Goal: Task Accomplishment & Management: Manage account settings

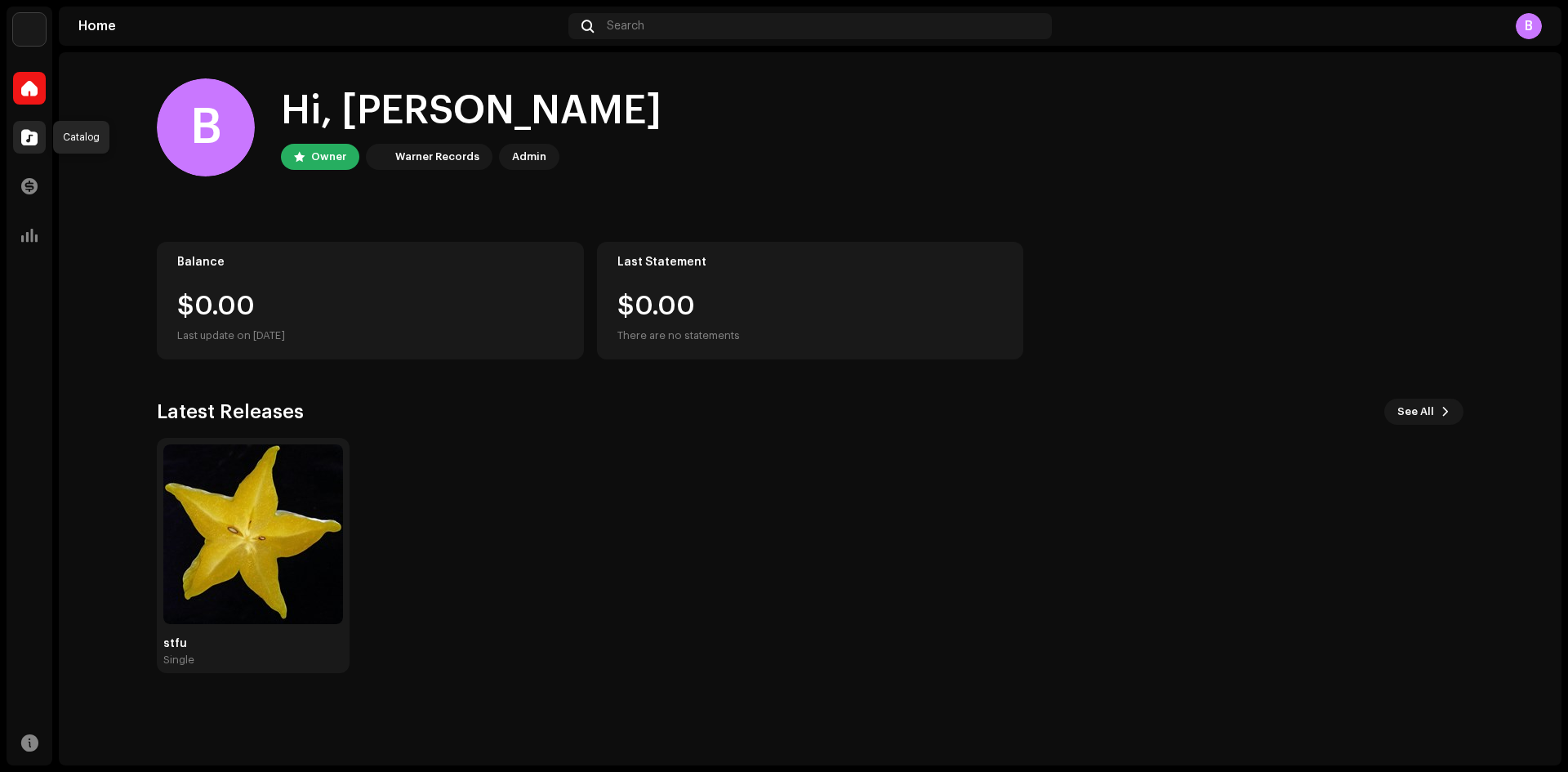
click at [23, 141] on span at bounding box center [29, 137] width 17 height 13
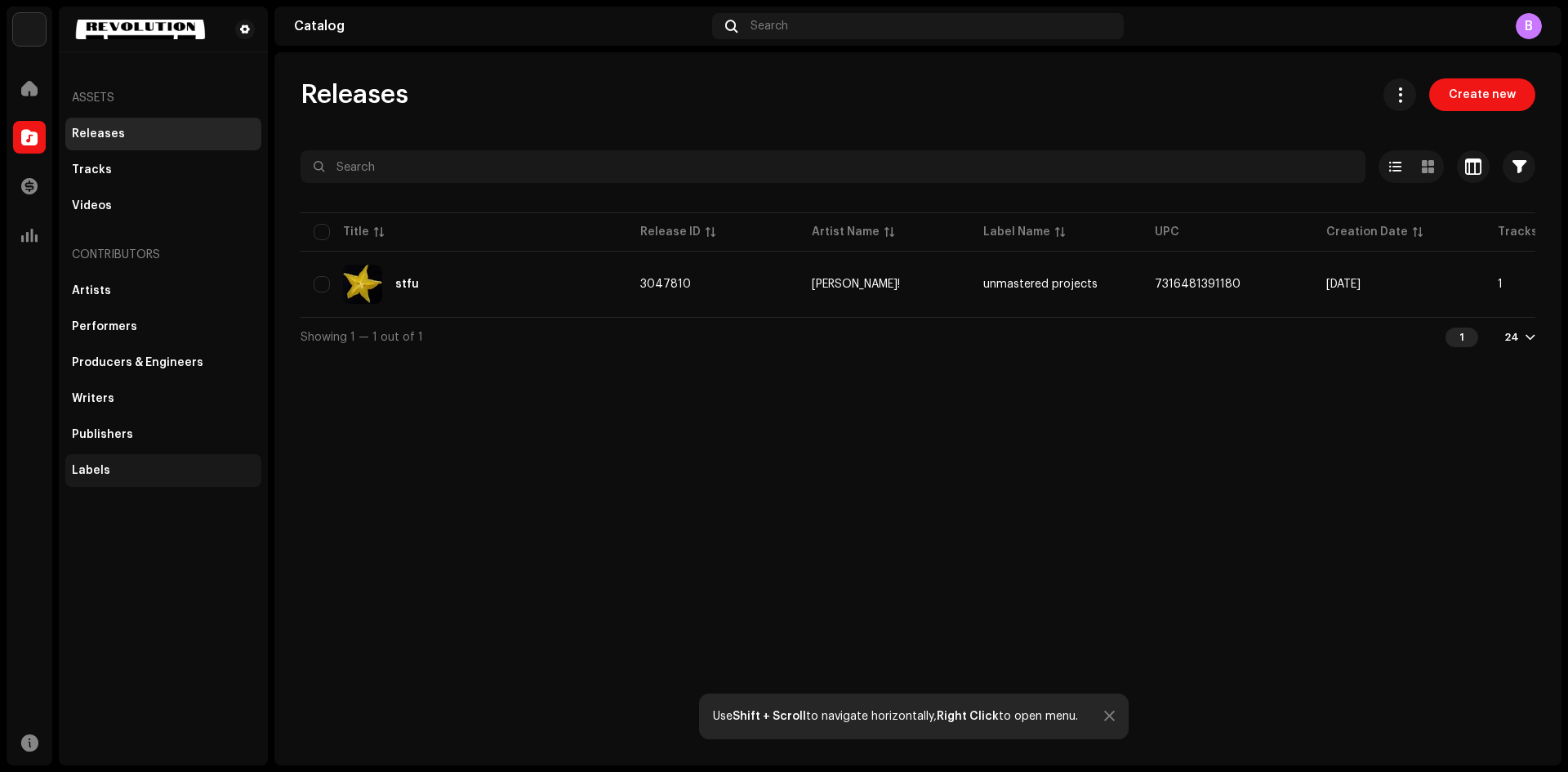
click at [109, 480] on div "Labels" at bounding box center [163, 470] width 196 height 32
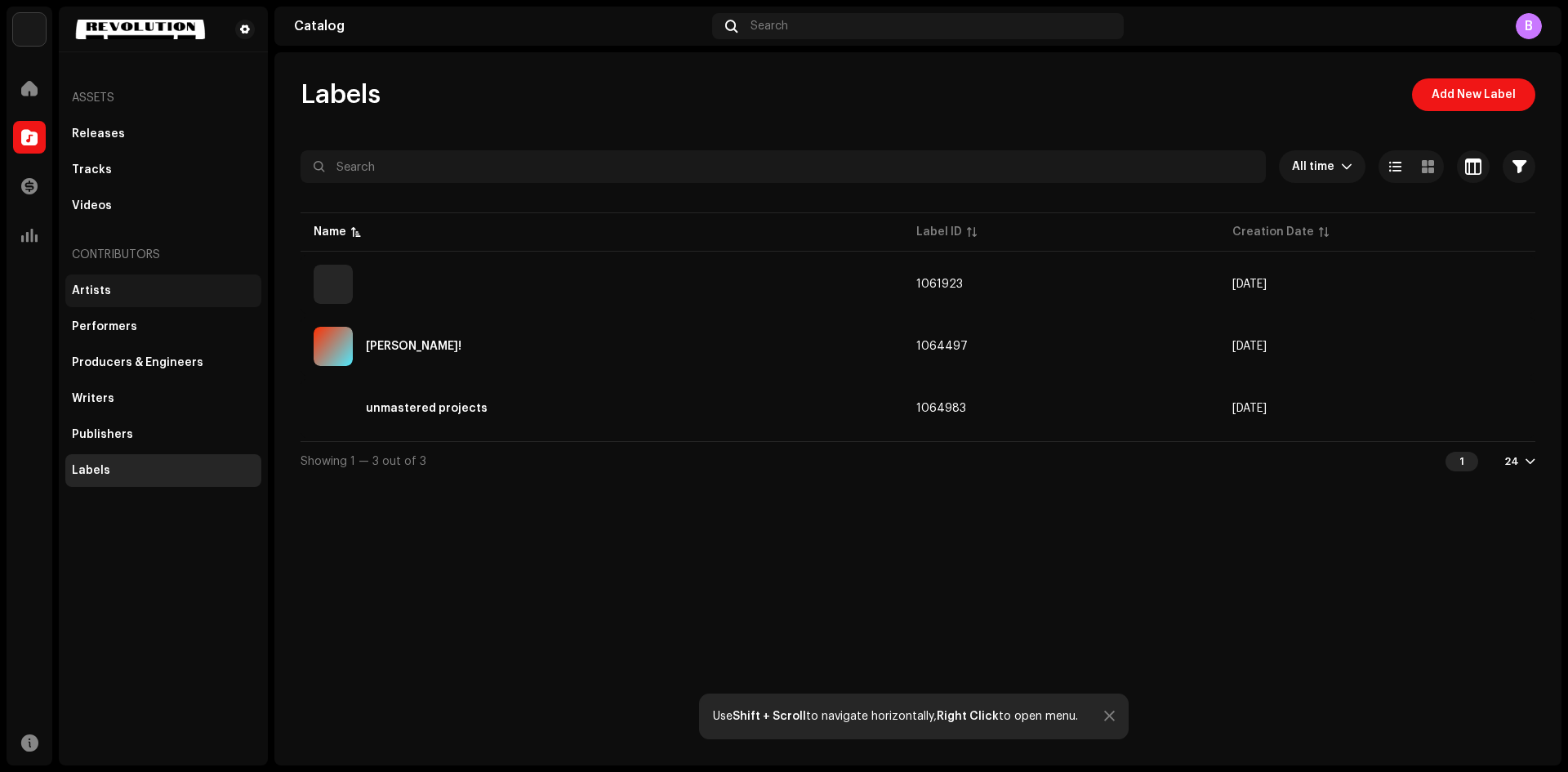
click at [181, 289] on div "Artists" at bounding box center [163, 290] width 183 height 13
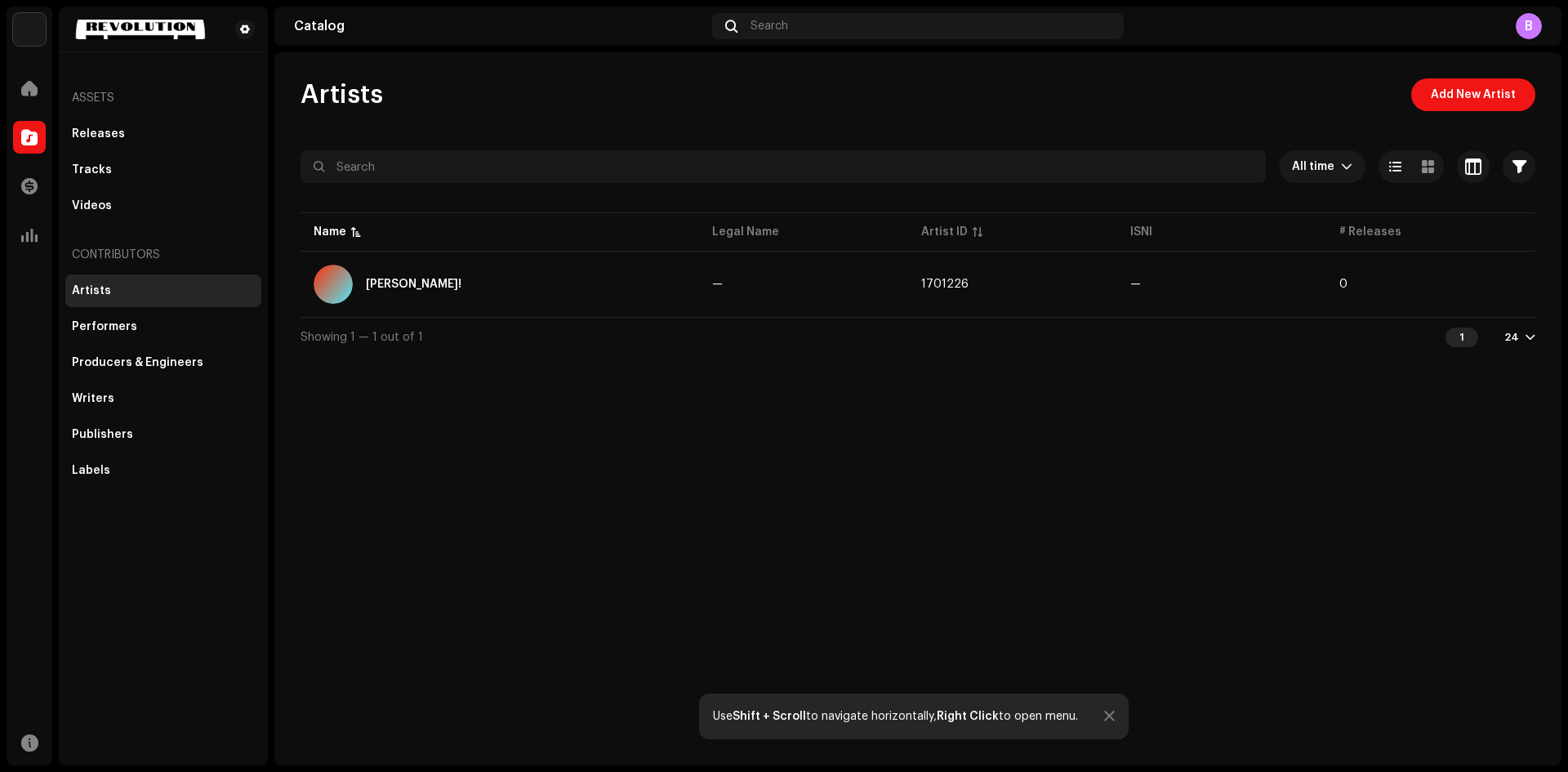
drag, startPoint x: 136, startPoint y: 441, endPoint x: 129, endPoint y: 453, distance: 13.9
click at [131, 451] on div "Artists Performers Producers & Engineers Writers Publishers Labels" at bounding box center [163, 380] width 196 height 212
click at [127, 466] on div "Labels" at bounding box center [163, 470] width 183 height 13
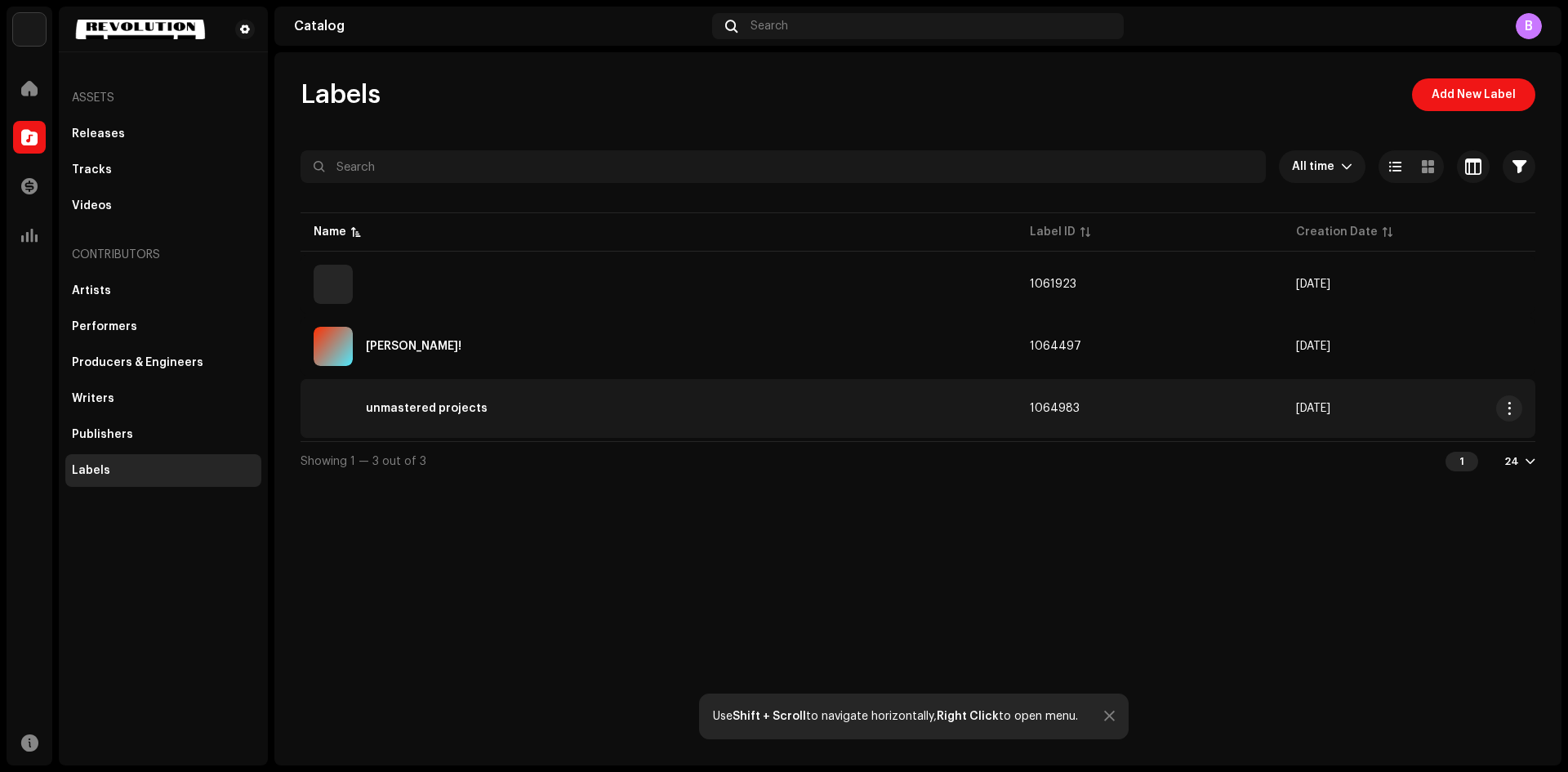
click at [420, 413] on div "unmastered projects" at bounding box center [426, 408] width 121 height 11
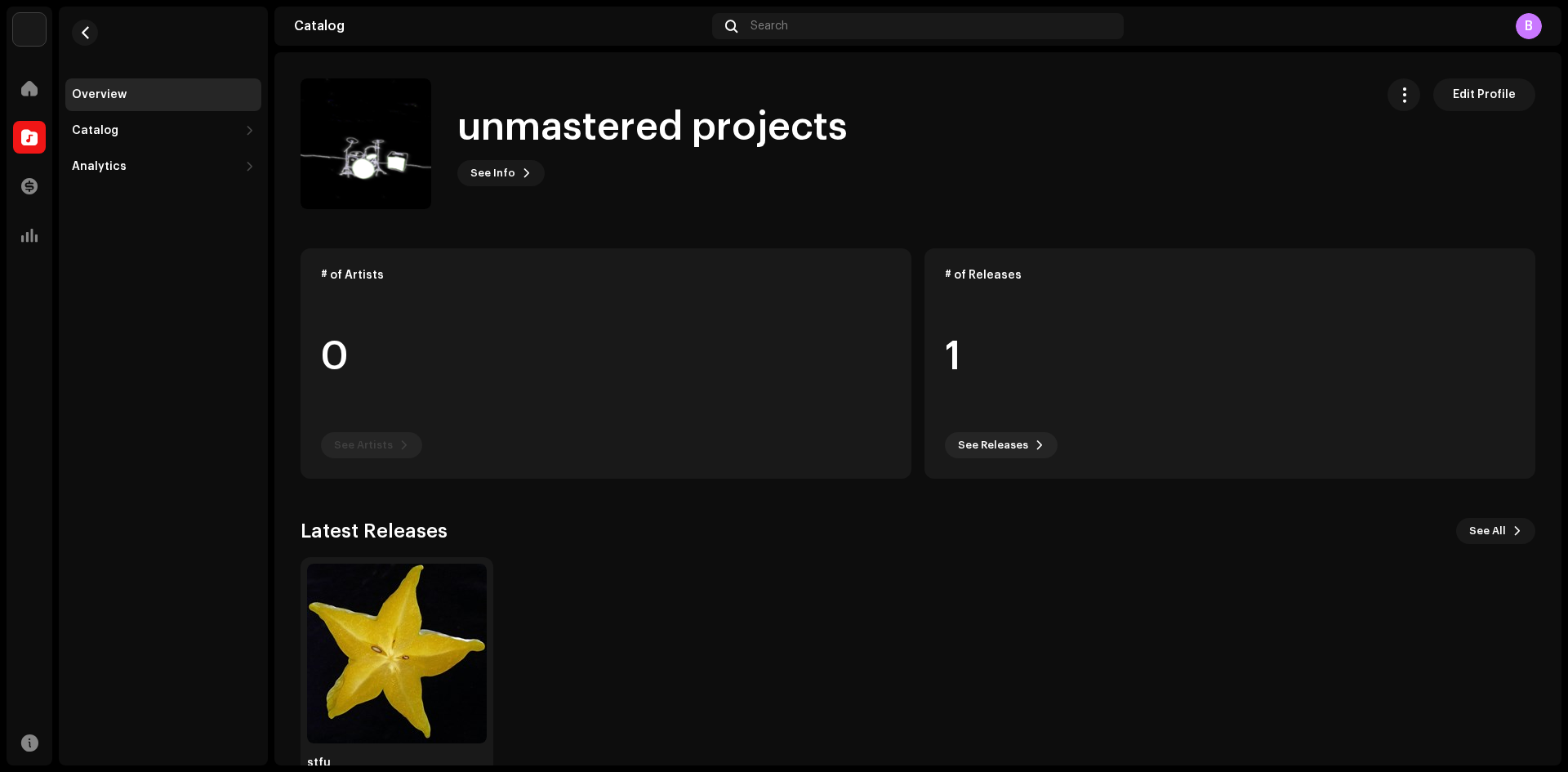
click at [387, 448] on re-o-card-data "# of Artists 0 See Artists" at bounding box center [606, 364] width 611 height 230
click at [36, 134] on span at bounding box center [29, 137] width 17 height 13
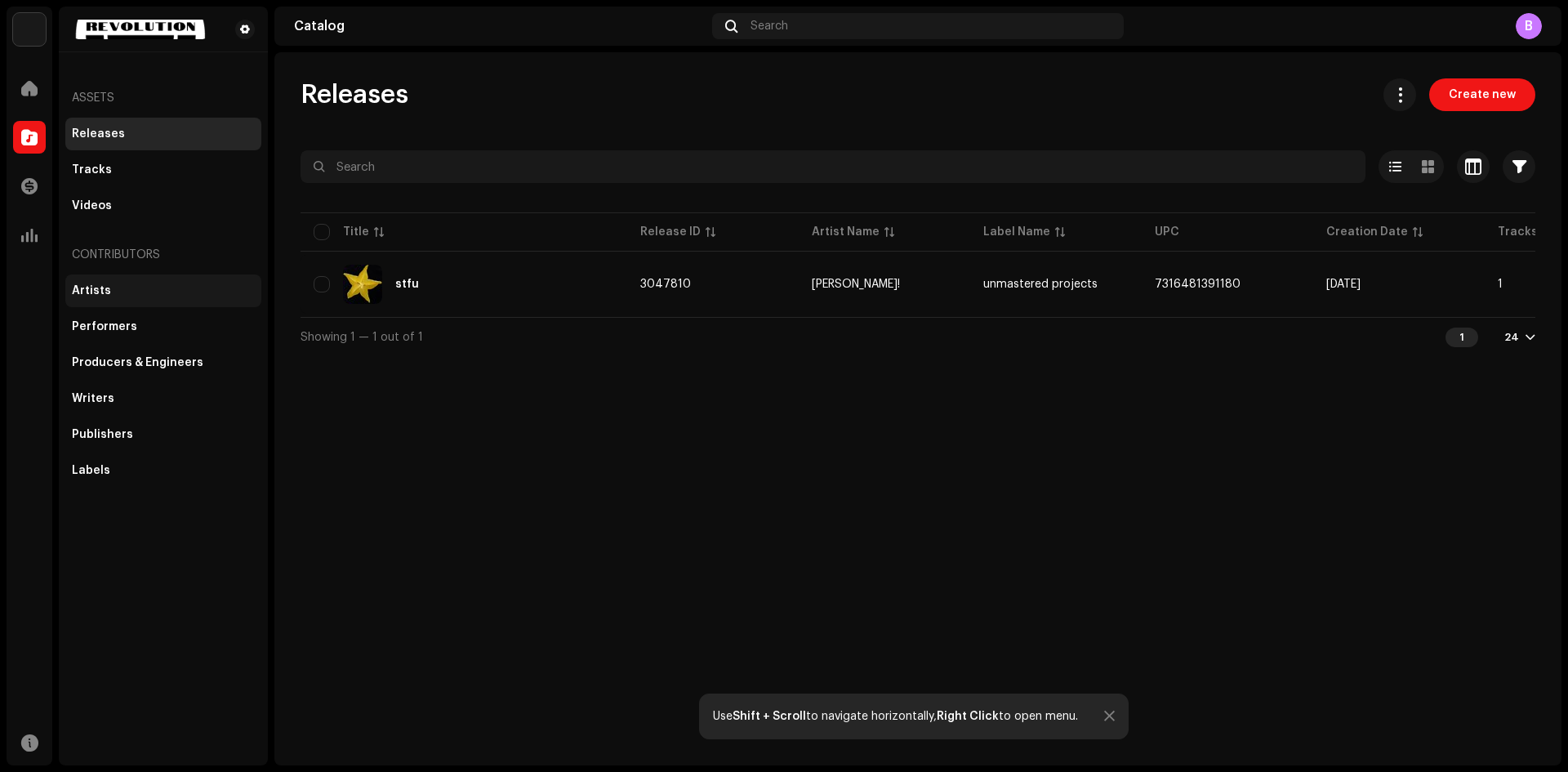
click at [171, 294] on div "Artists" at bounding box center [163, 290] width 183 height 13
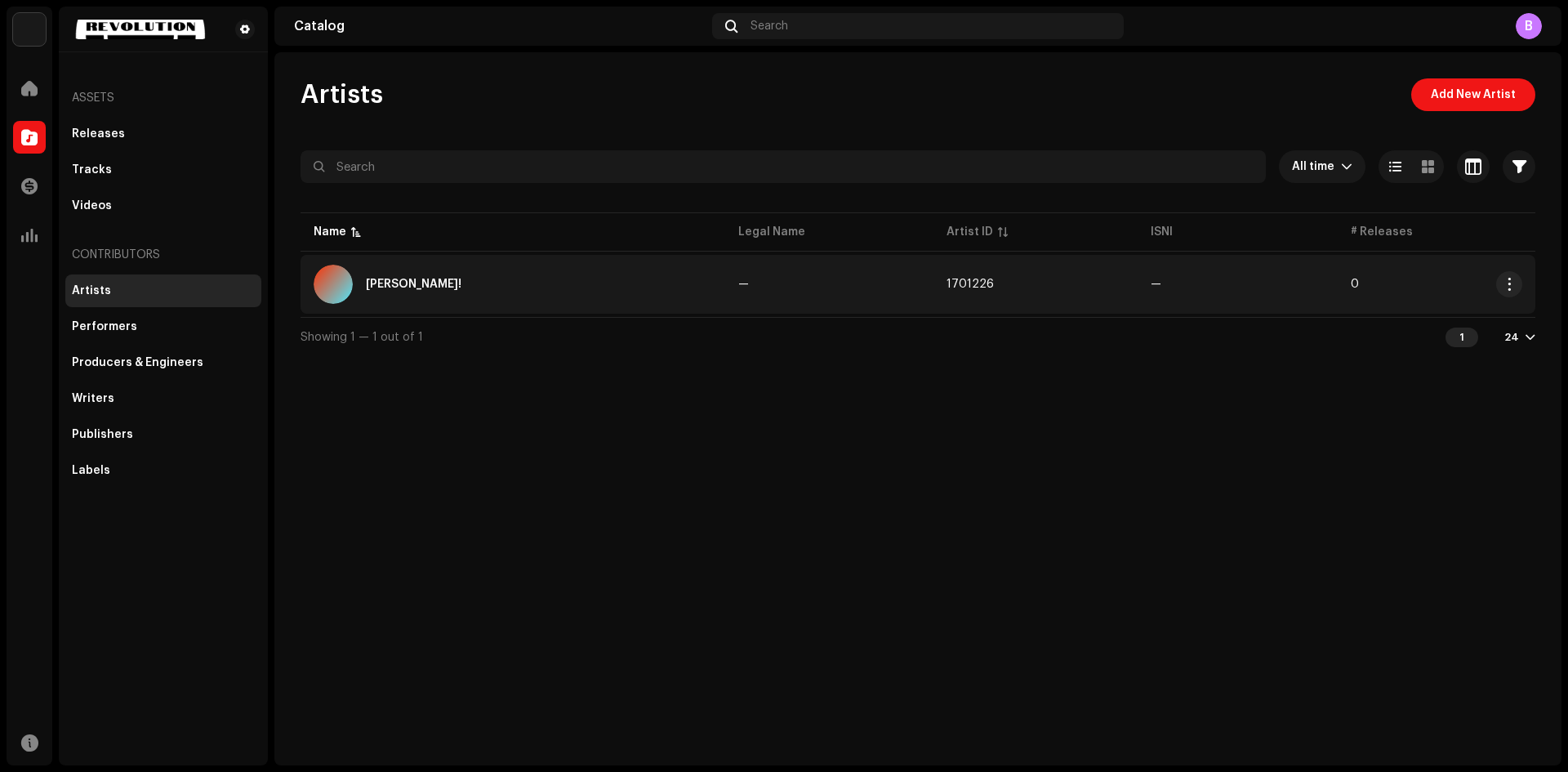
click at [496, 291] on div "[PERSON_NAME]!" at bounding box center [512, 284] width 399 height 39
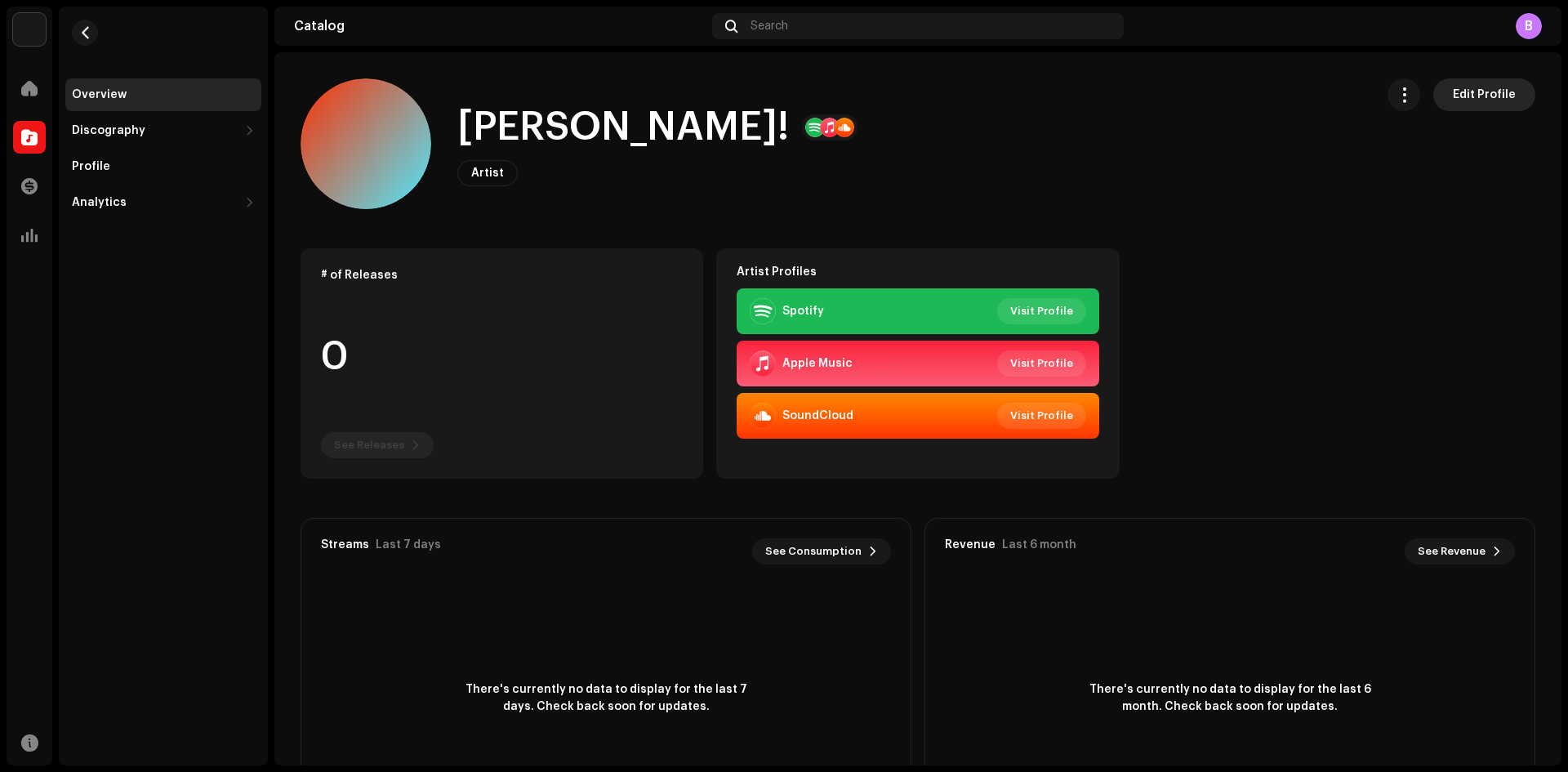
click at [1471, 100] on span "Edit Profile" at bounding box center [1484, 94] width 63 height 32
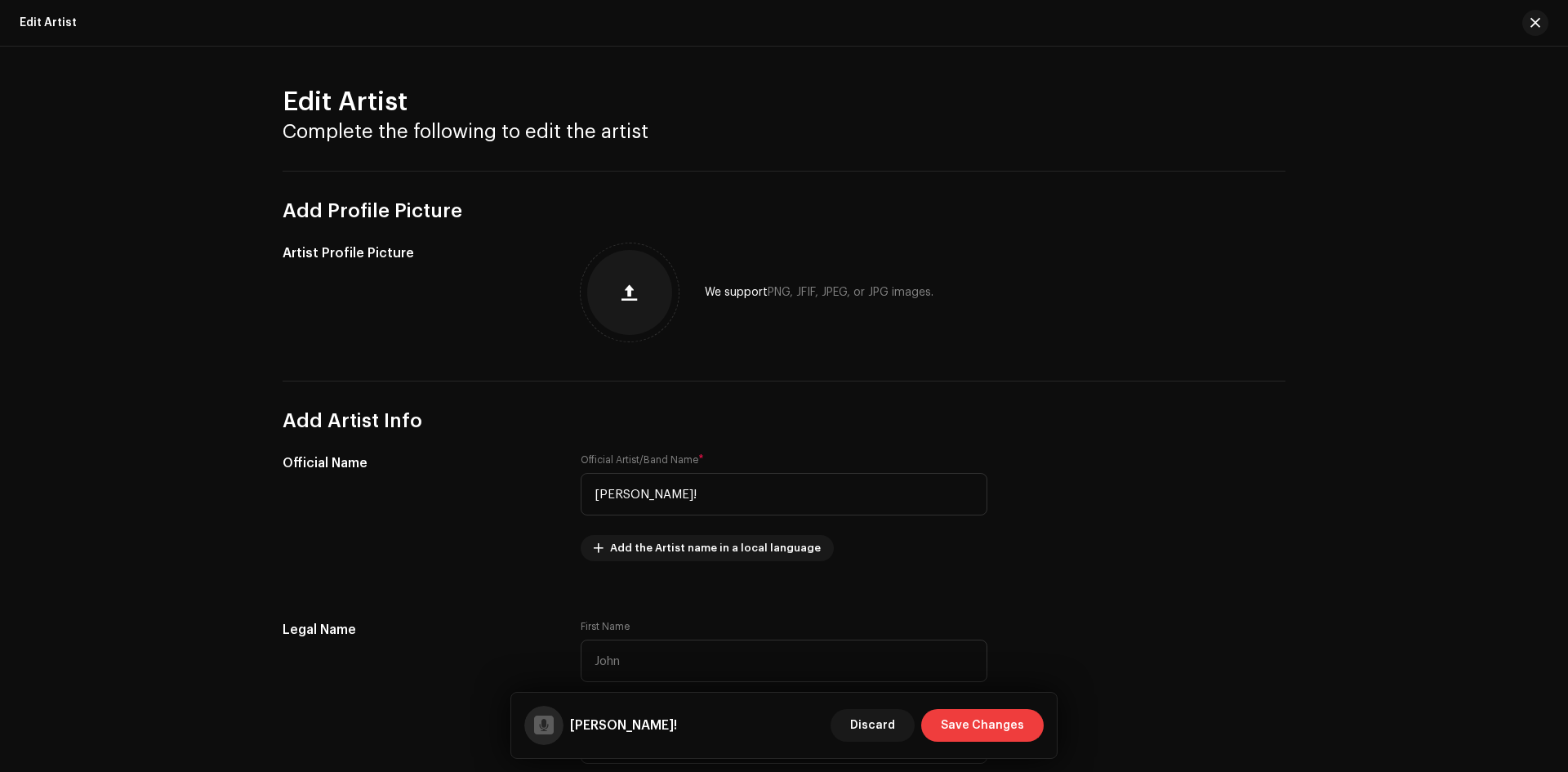
click at [985, 731] on span "Save Changes" at bounding box center [982, 725] width 83 height 32
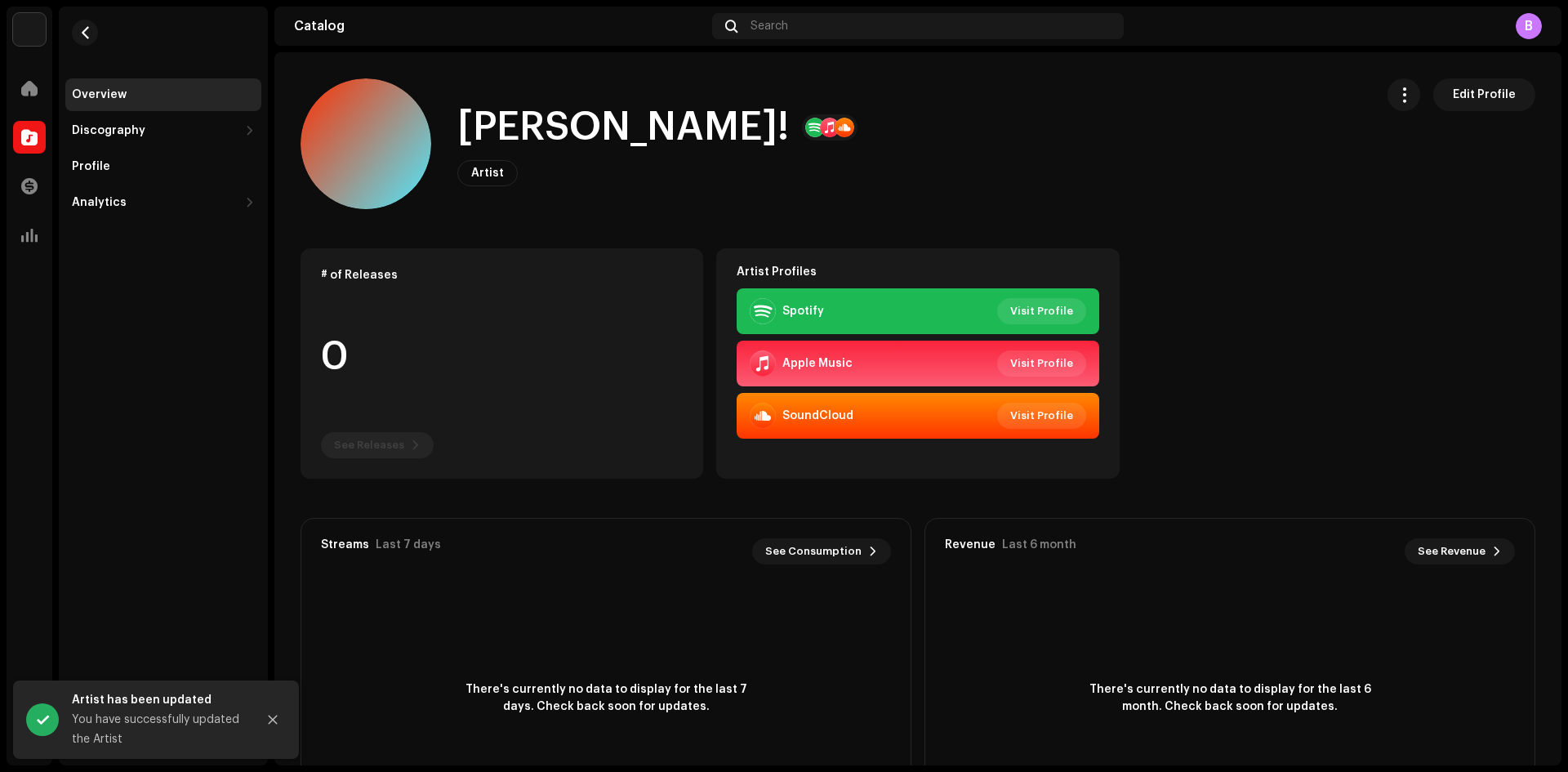
drag, startPoint x: 50, startPoint y: 147, endPoint x: 23, endPoint y: 147, distance: 27.0
click at [45, 147] on div "Catalog" at bounding box center [29, 137] width 45 height 45
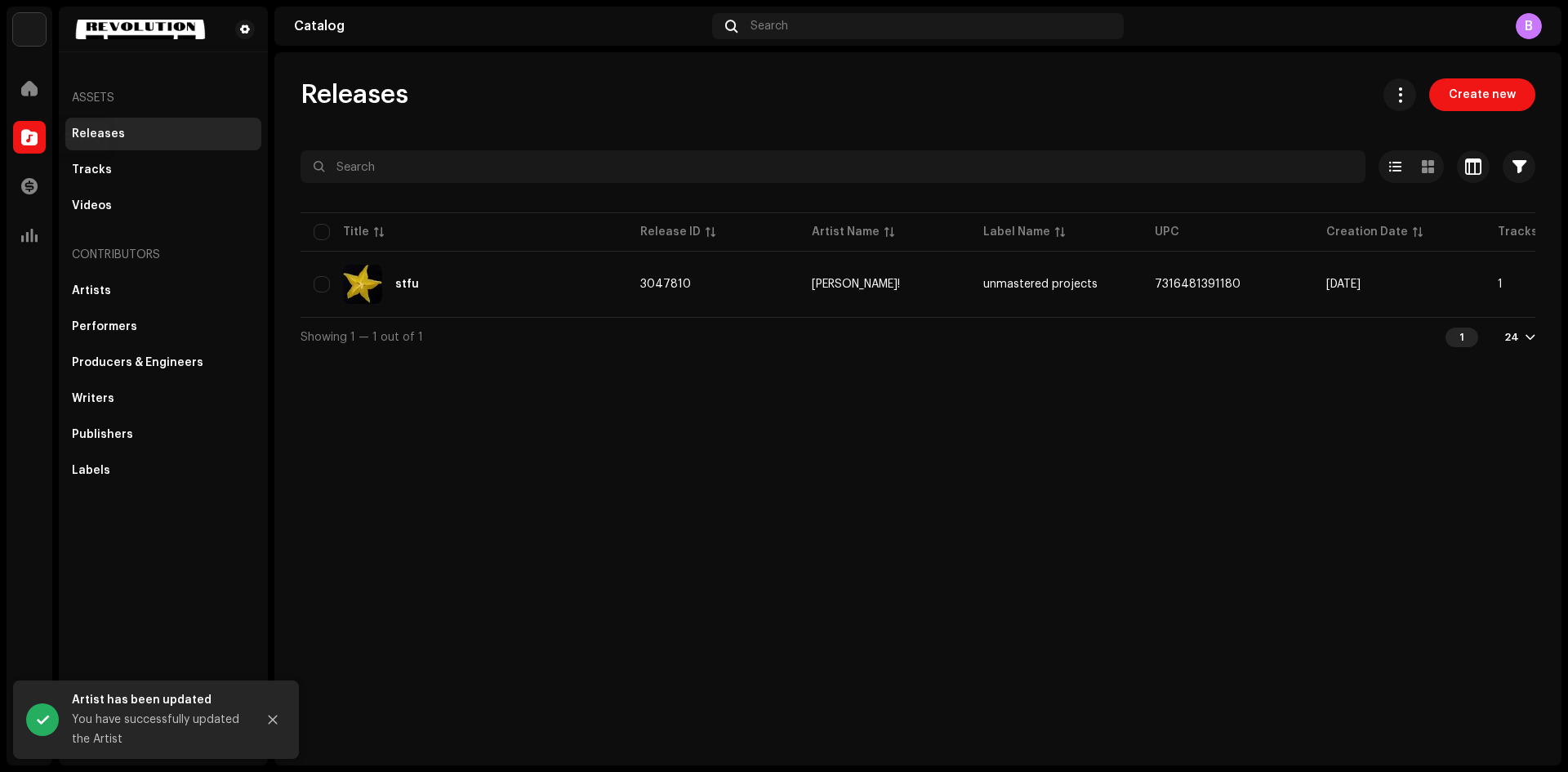
click at [23, 147] on div at bounding box center [29, 137] width 32 height 32
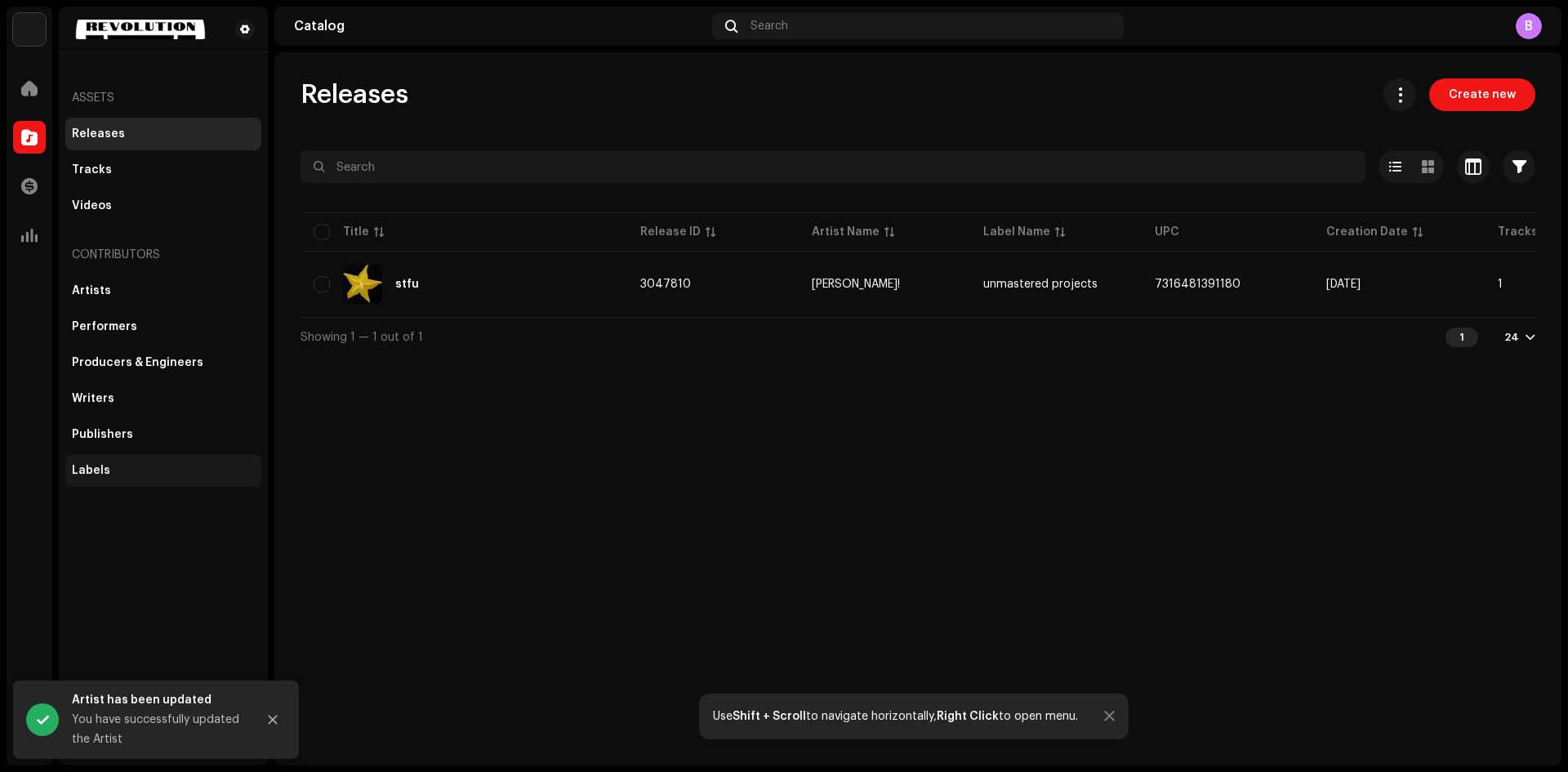
click at [141, 486] on div "Labels" at bounding box center [163, 470] width 196 height 32
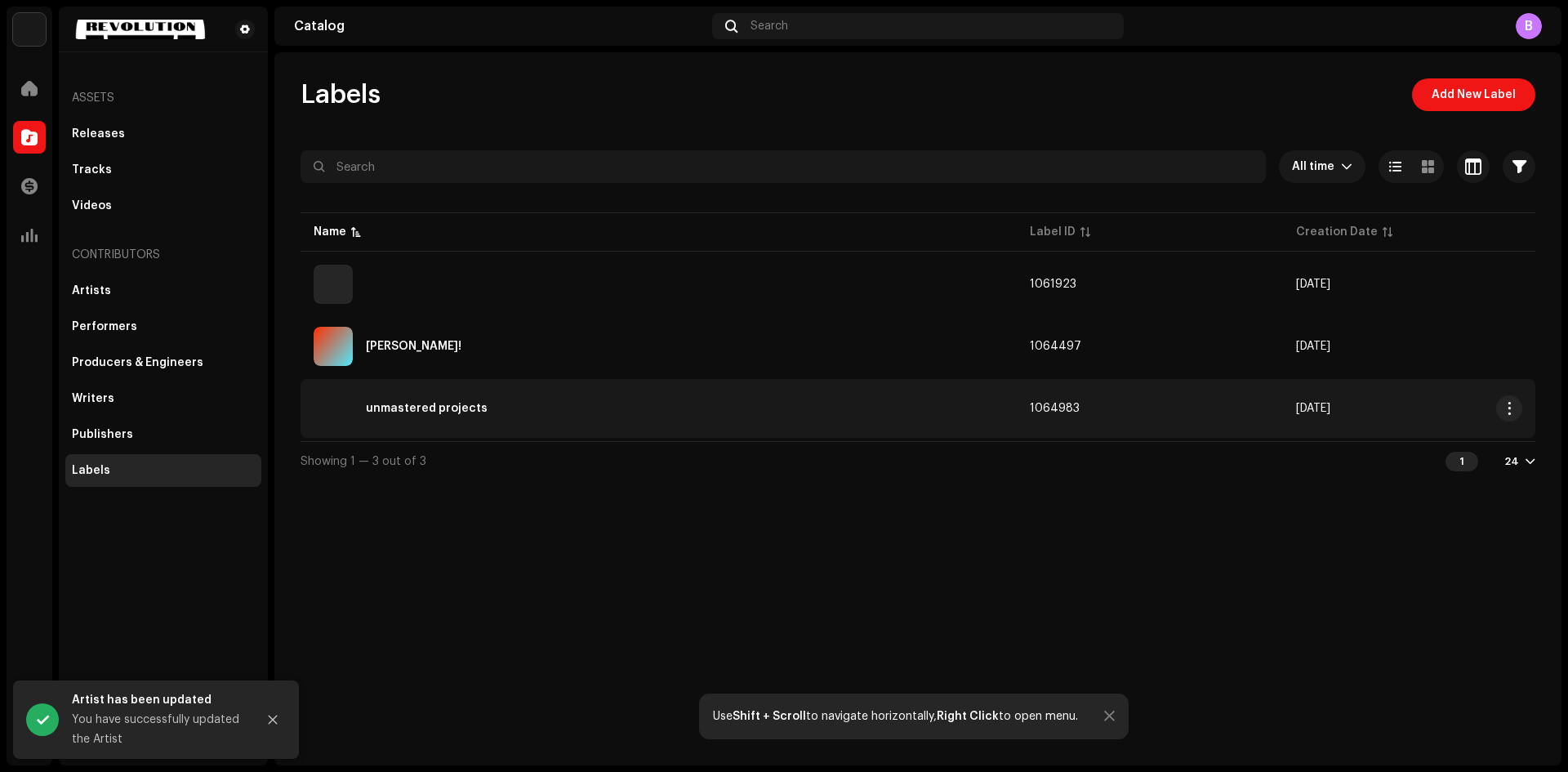
click at [459, 405] on div "unmastered projects" at bounding box center [426, 408] width 121 height 11
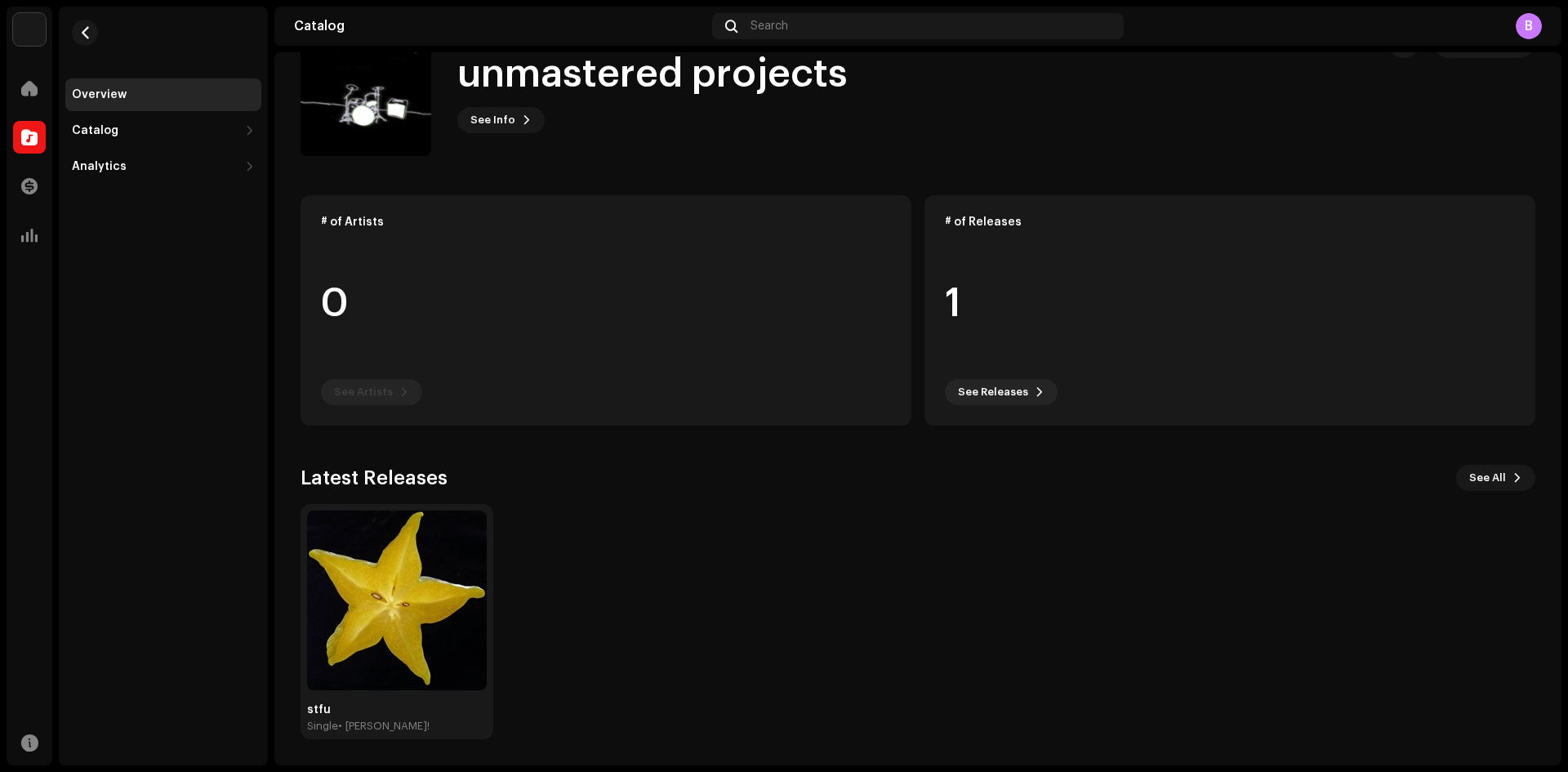
click at [386, 379] on re-o-card-data "# of Artists 0 See Artists" at bounding box center [606, 311] width 611 height 230
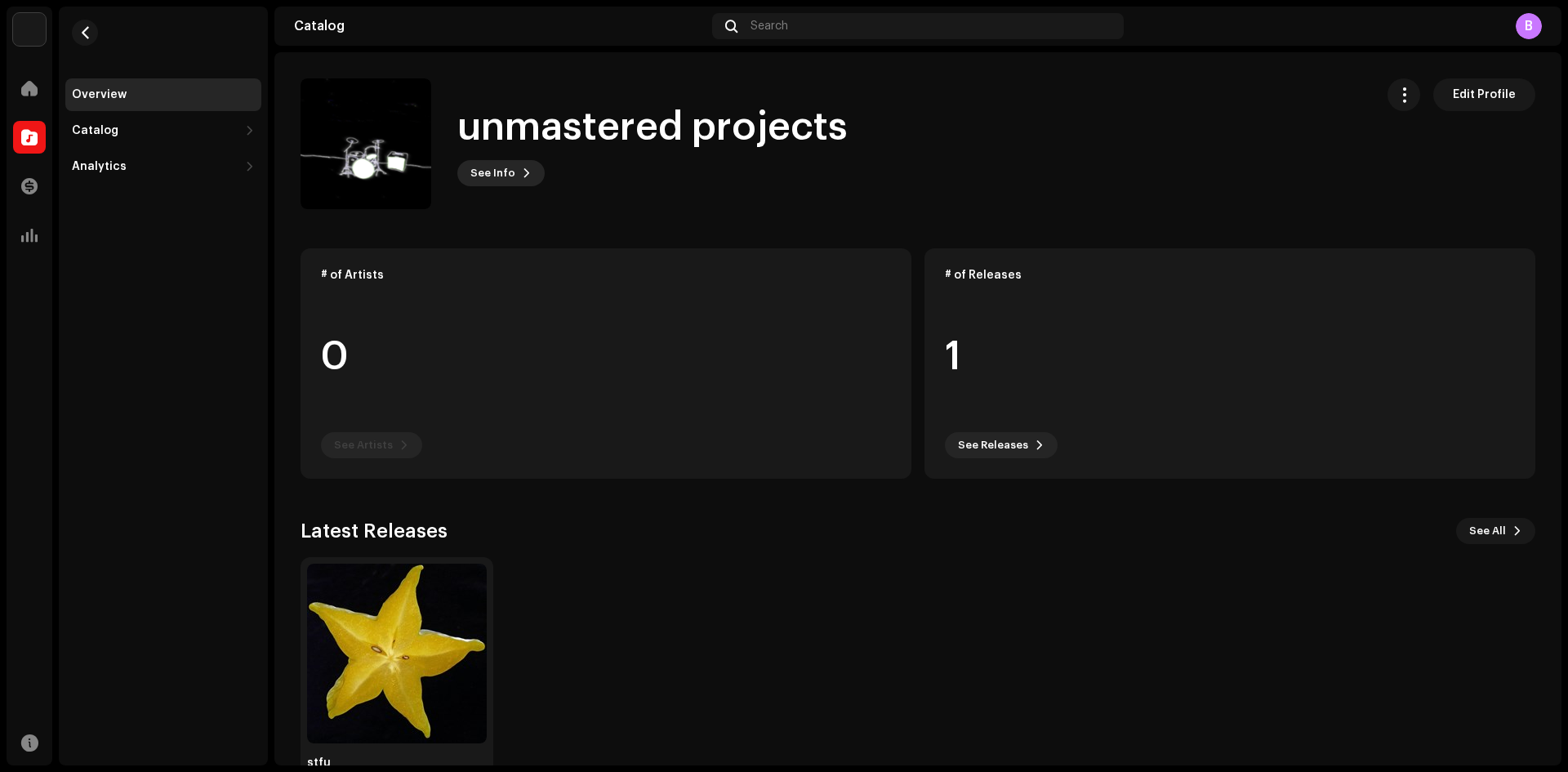
click at [513, 177] on button "See Info" at bounding box center [501, 173] width 87 height 26
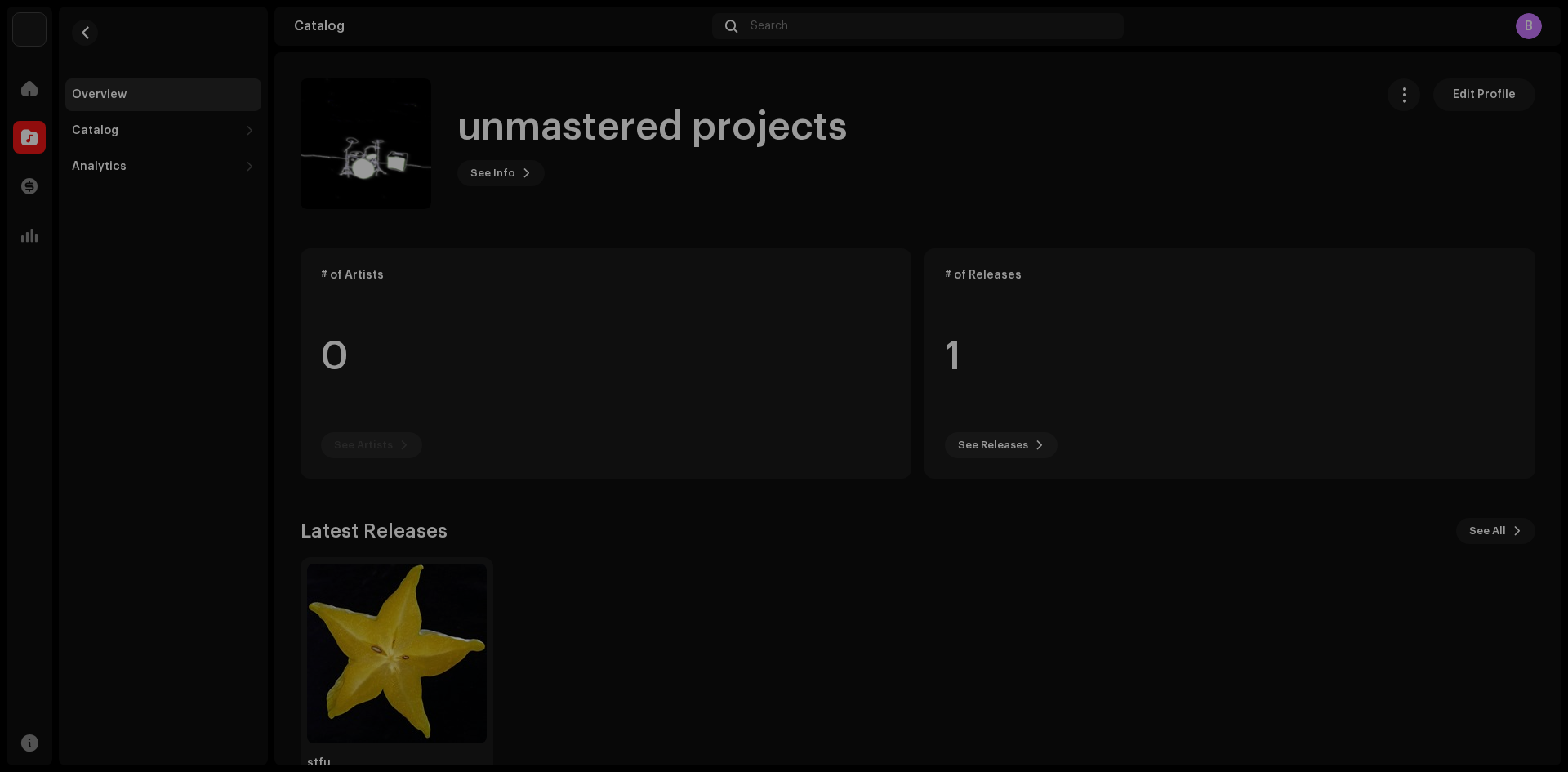
click at [575, 193] on div "unmastered projects 1064983 Description —" at bounding box center [784, 386] width 1568 height 772
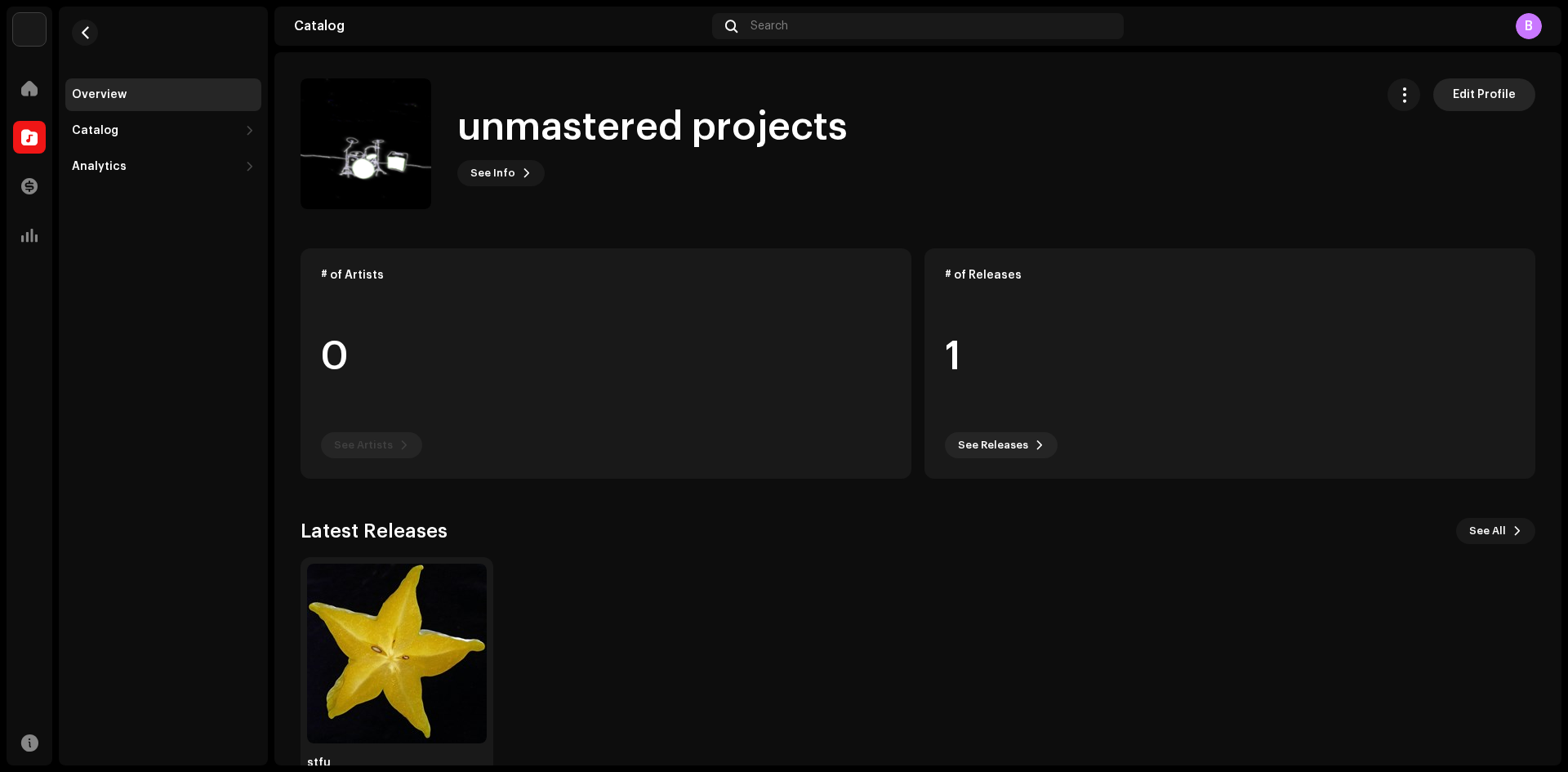
click at [1477, 88] on span "Edit Profile" at bounding box center [1484, 94] width 63 height 32
click at [43, 236] on div at bounding box center [29, 235] width 32 height 32
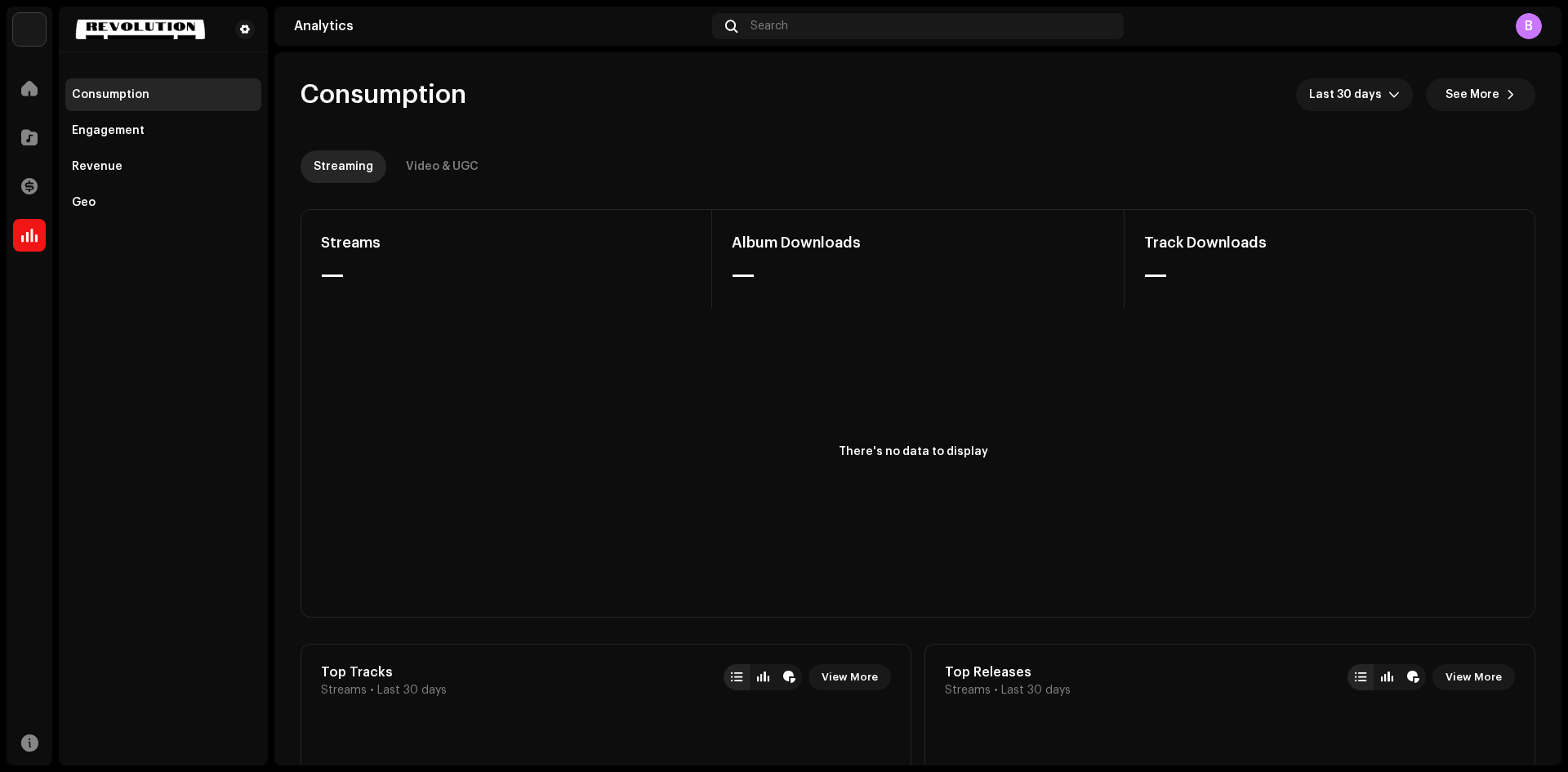
click at [419, 143] on re-o-consumption-dashboard-header "Consumption Last 30 days See More Streaming Video & UGC" at bounding box center [918, 124] width 1235 height 144
click at [428, 182] on div "Video & UGC" at bounding box center [442, 166] width 72 height 32
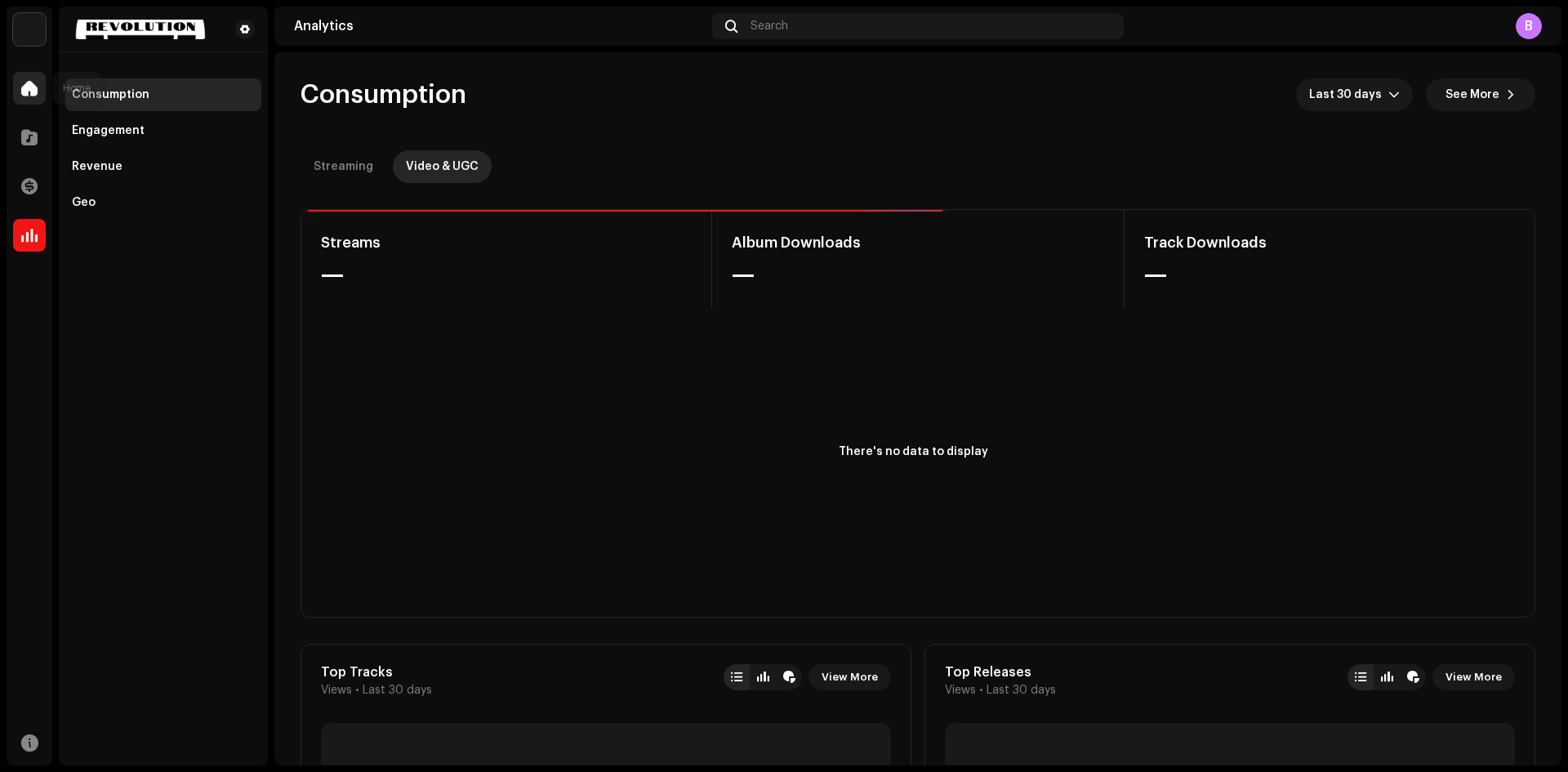
click at [22, 95] on span at bounding box center [29, 88] width 17 height 13
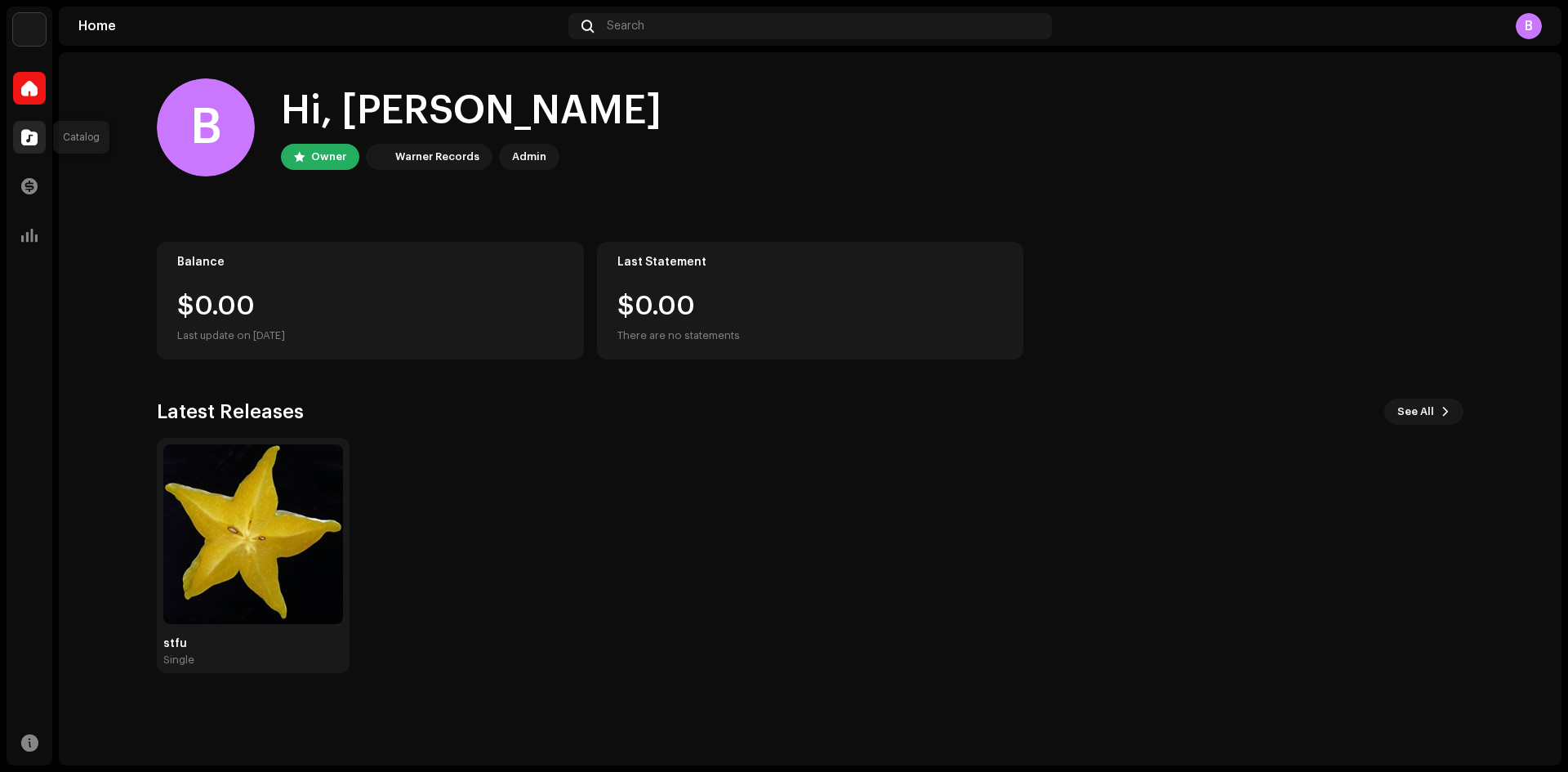
click at [31, 135] on span at bounding box center [29, 137] width 17 height 13
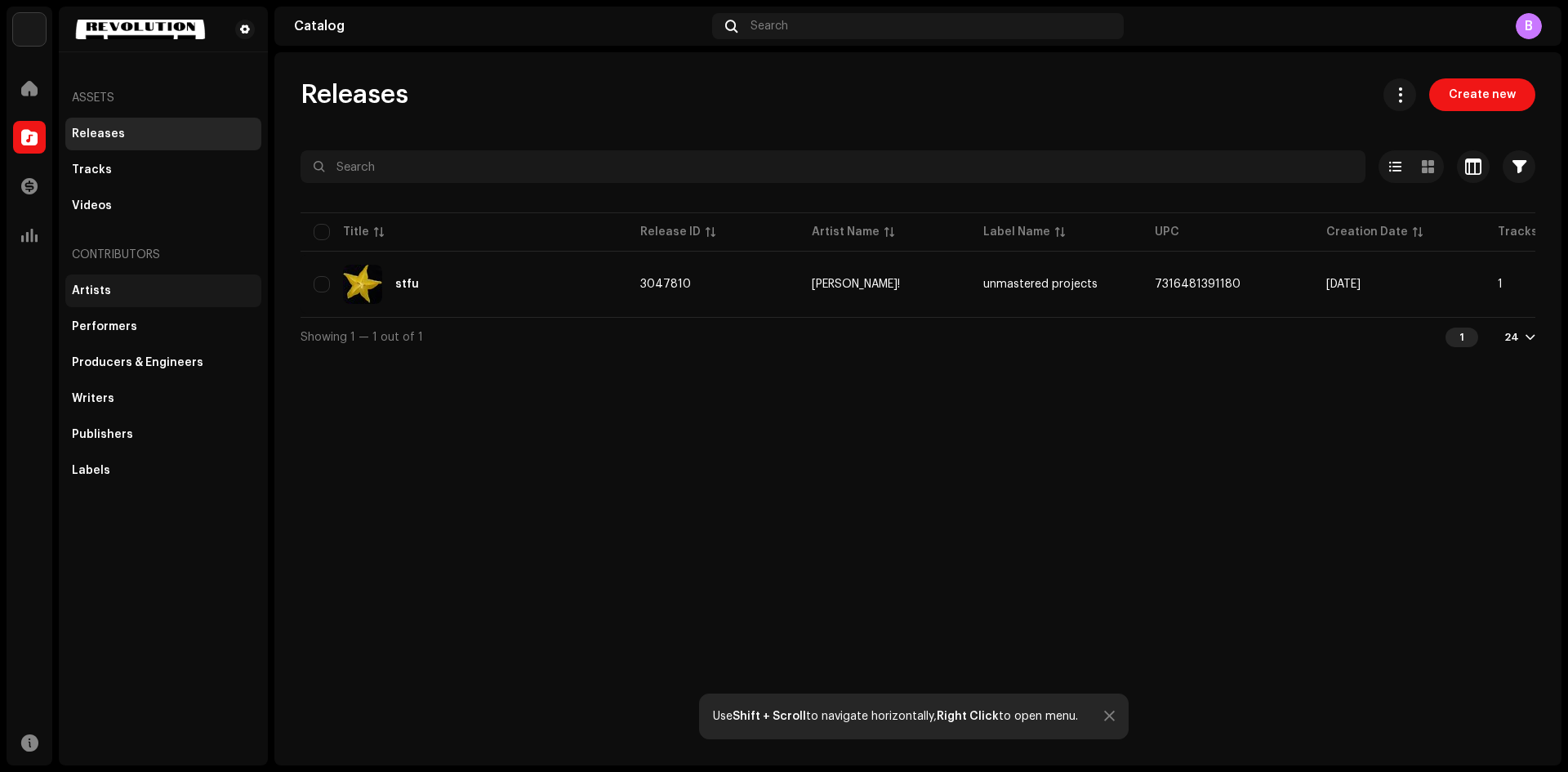
click at [156, 281] on div "Artists" at bounding box center [163, 290] width 196 height 32
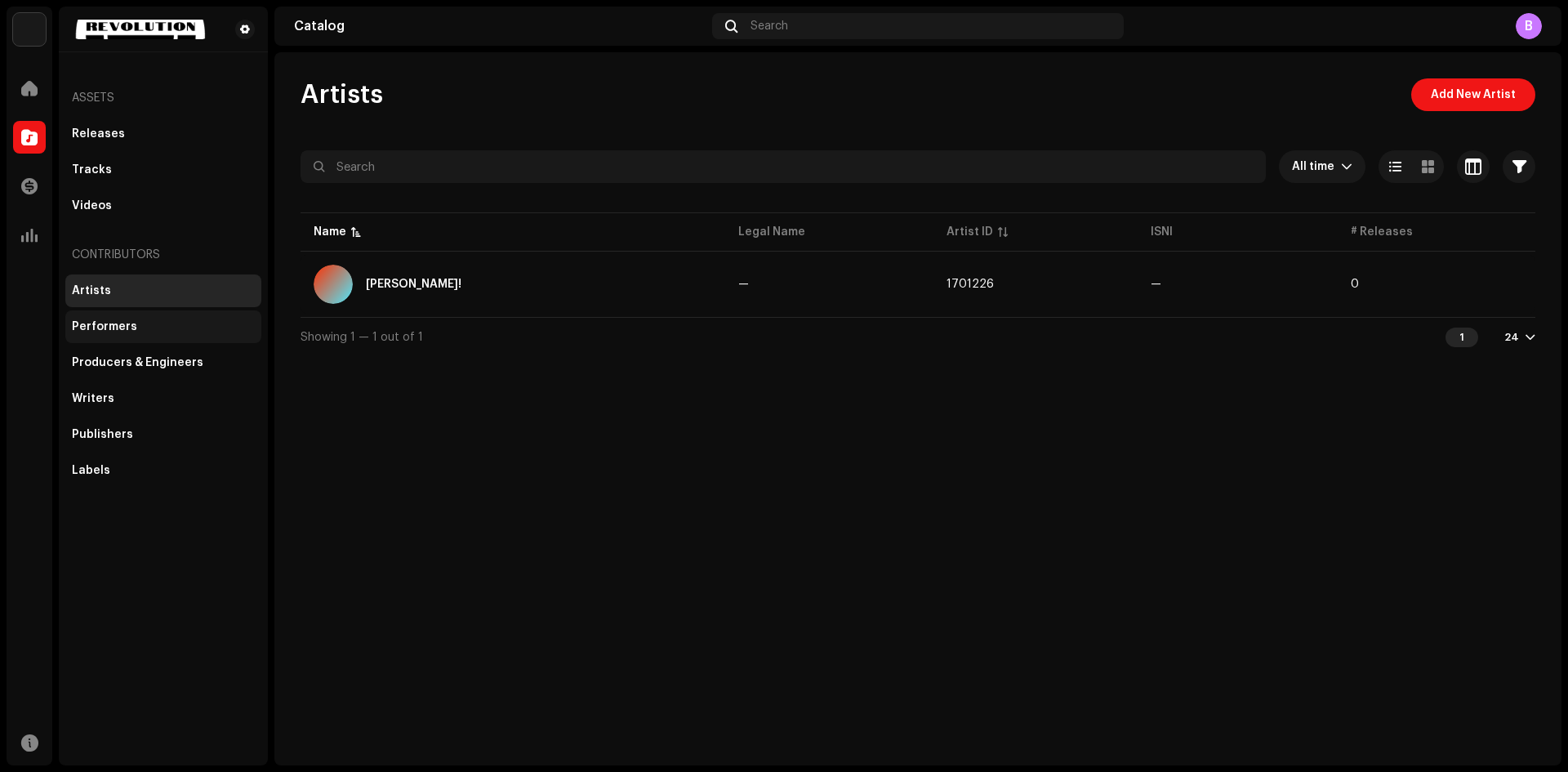
click at [177, 320] on div "Performers" at bounding box center [163, 326] width 196 height 32
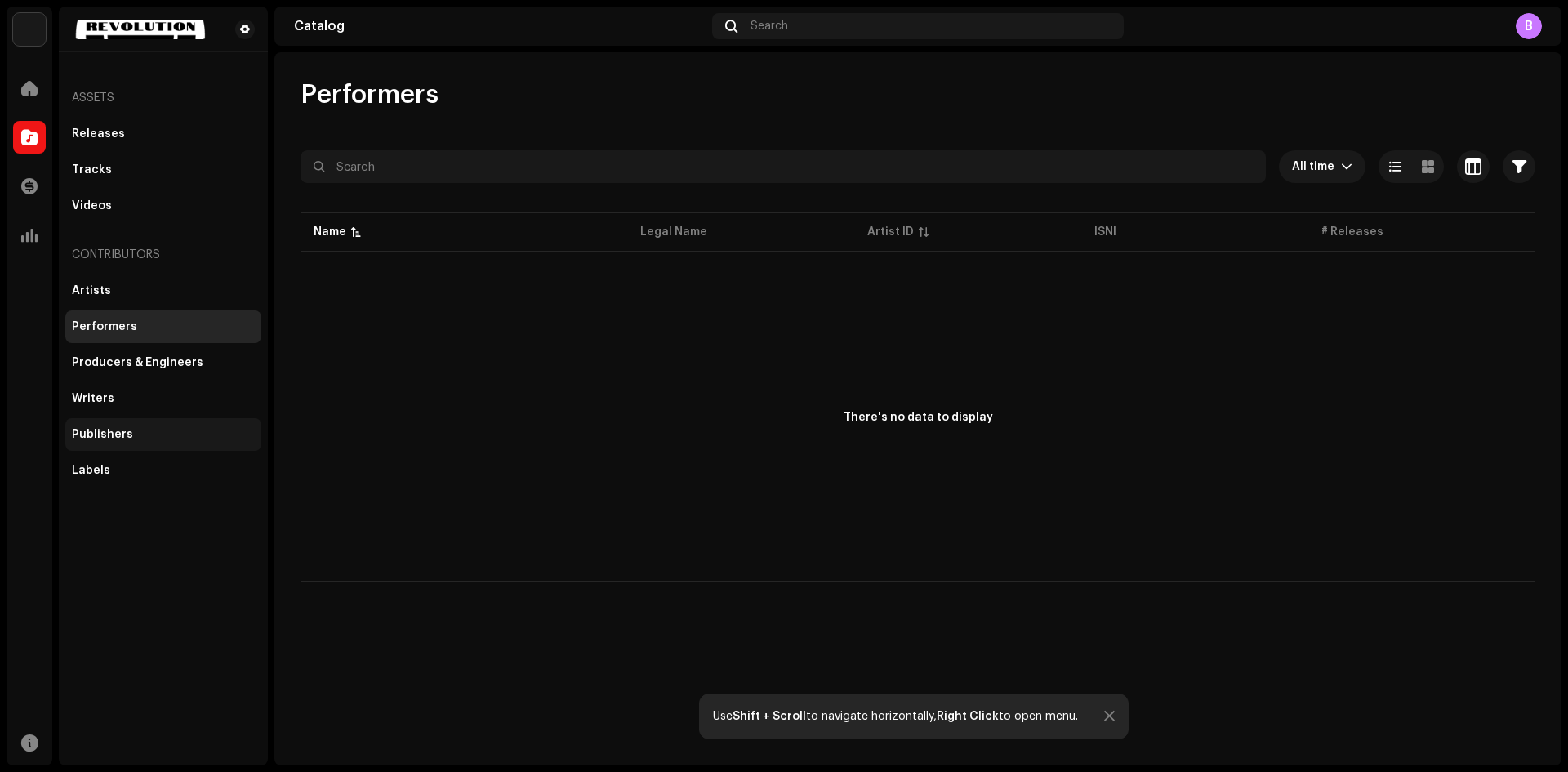
click at [147, 438] on div "Publishers" at bounding box center [163, 434] width 183 height 13
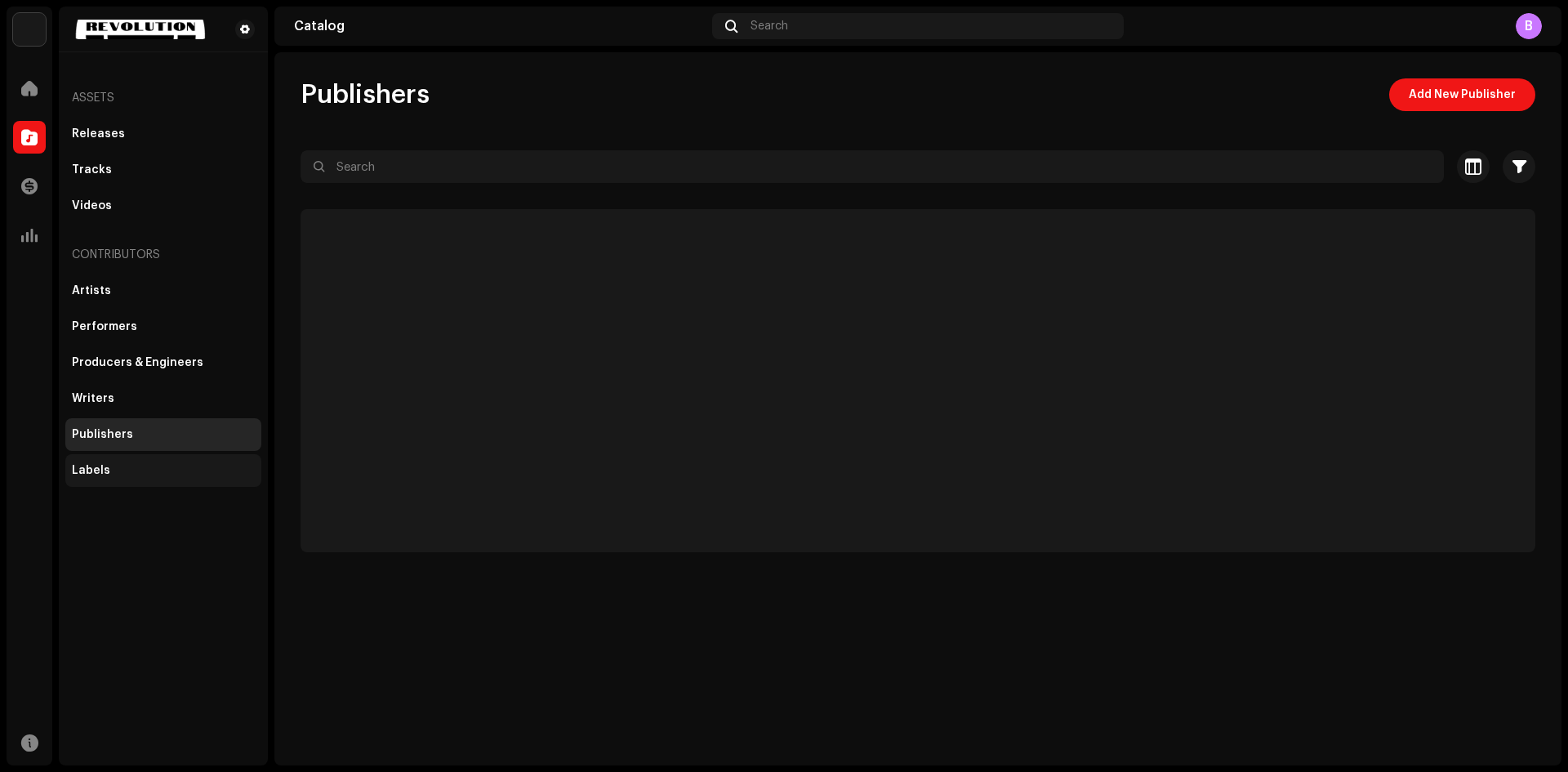
click at [144, 468] on div "Labels" at bounding box center [163, 470] width 183 height 13
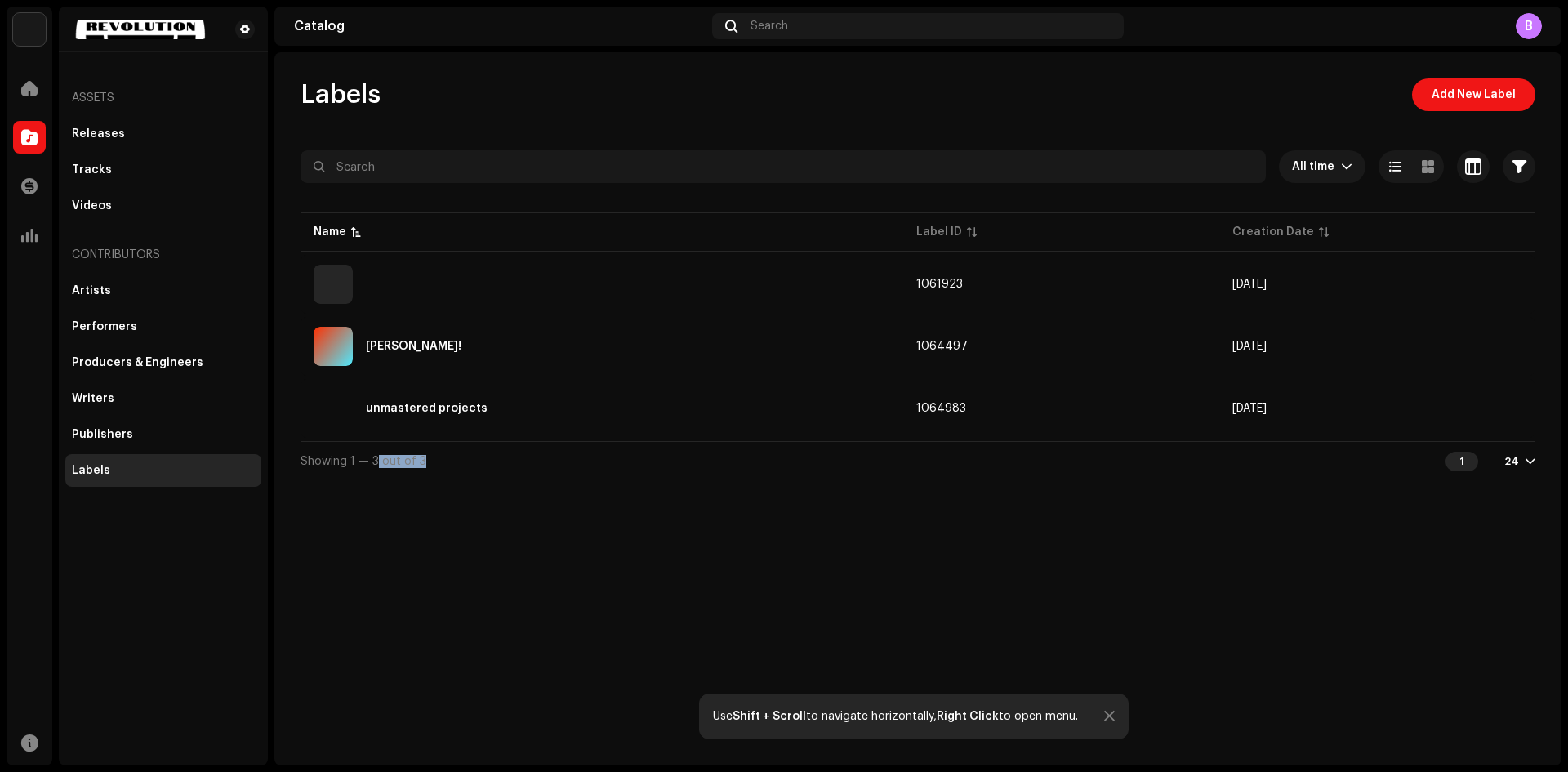
drag, startPoint x: 432, startPoint y: 461, endPoint x: 376, endPoint y: 449, distance: 57.3
click at [376, 449] on div "Showing 1 — 3 out of 3 1 24" at bounding box center [918, 461] width 1235 height 39
click at [376, 454] on div "Showing 1 — 3 out of 3" at bounding box center [364, 461] width 126 height 13
click at [422, 472] on div "Showing 1 — 3 out of 3 1 24" at bounding box center [918, 461] width 1235 height 39
click at [421, 472] on div "Showing 1 — 3 out of 3 1 24" at bounding box center [918, 461] width 1235 height 39
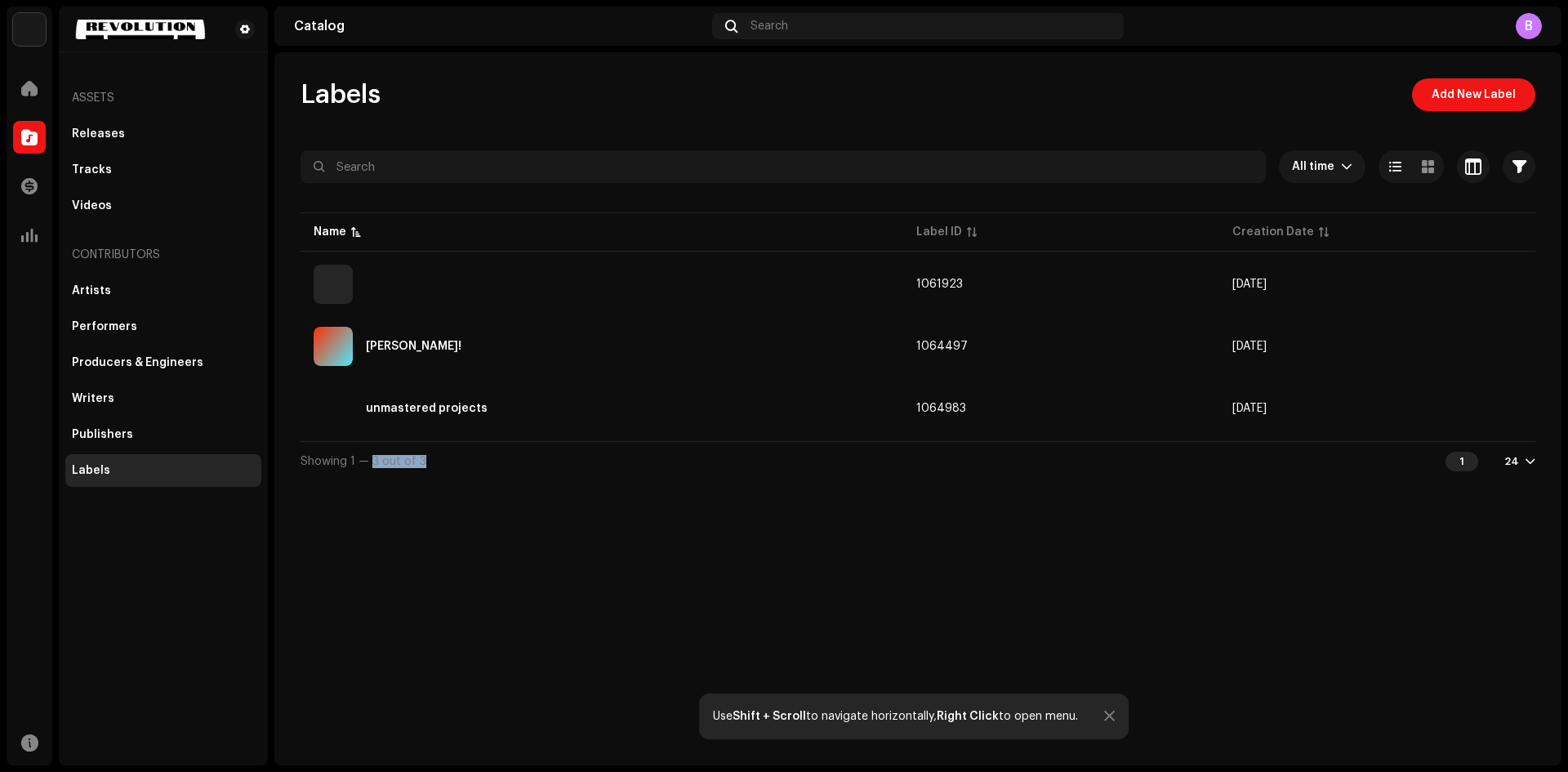
drag, startPoint x: 432, startPoint y: 463, endPoint x: 371, endPoint y: 463, distance: 61.0
click at [371, 463] on div "Showing 1 — 3 out of 3 1 24" at bounding box center [918, 461] width 1235 height 39
click at [376, 465] on span "Showing 1 — 3 out of 3" at bounding box center [364, 461] width 126 height 11
drag, startPoint x: 376, startPoint y: 461, endPoint x: 440, endPoint y: 468, distance: 64.4
click at [440, 468] on div "Showing 1 — 3 out of 3 1 24" at bounding box center [918, 461] width 1235 height 39
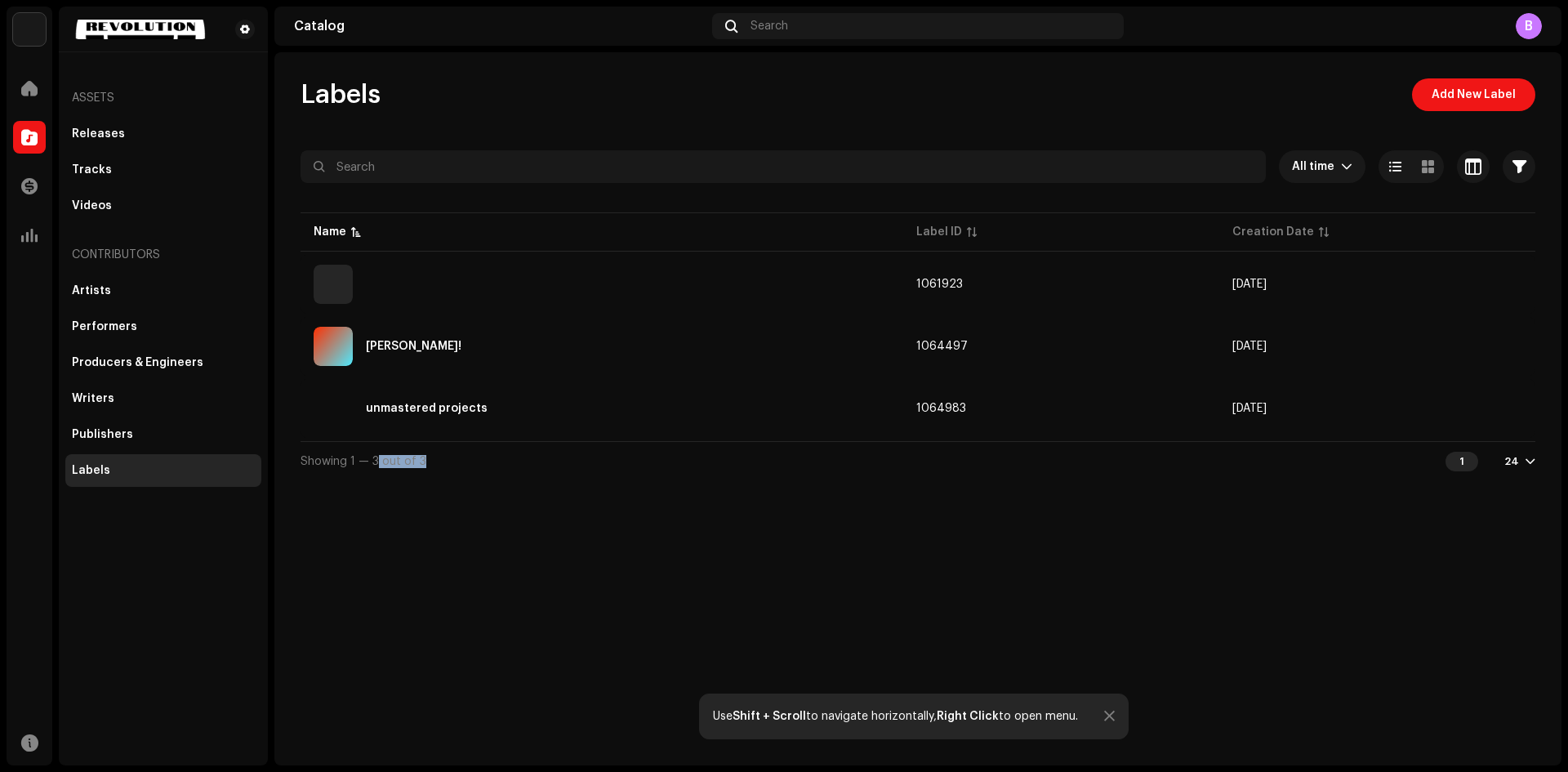
click at [440, 468] on div "Showing 1 — 3 out of 3 1 24" at bounding box center [918, 461] width 1235 height 39
